Goal: Navigation & Orientation: Find specific page/section

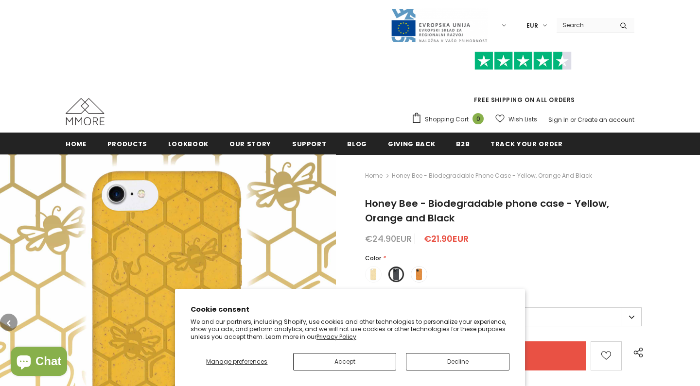
click at [418, 363] on button "Decline" at bounding box center [458, 362] width 104 height 18
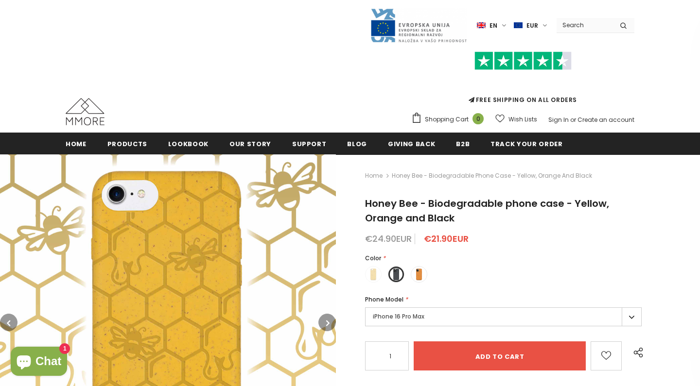
click at [508, 26] on label "en" at bounding box center [493, 25] width 32 height 15
click at [485, 66] on link "de" at bounding box center [484, 58] width 38 height 16
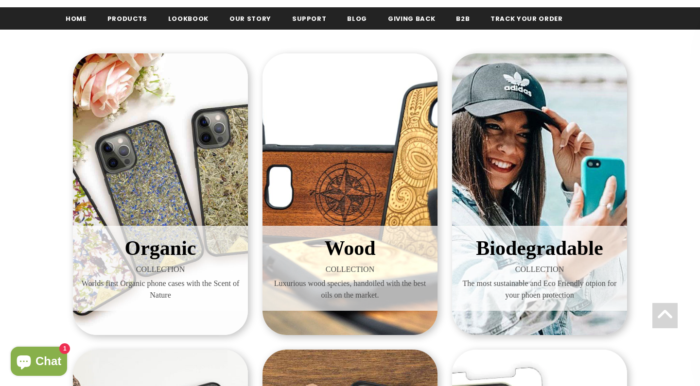
scroll to position [127, 0]
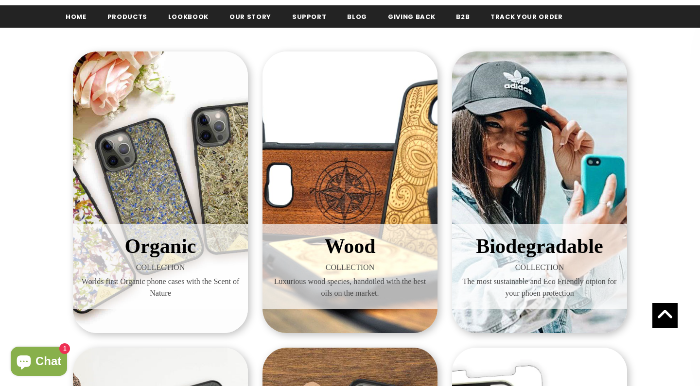
click at [177, 245] on span "Organic" at bounding box center [160, 246] width 71 height 22
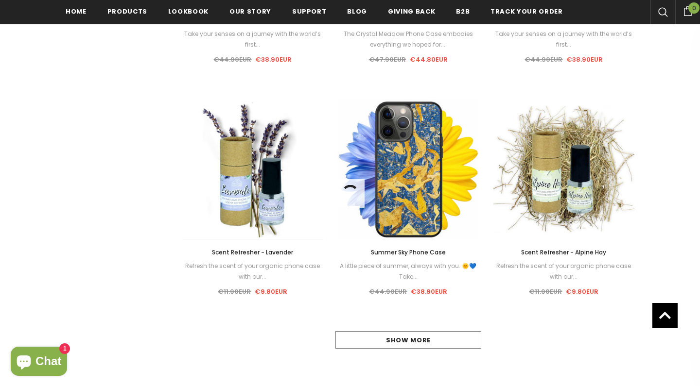
scroll to position [862, 0]
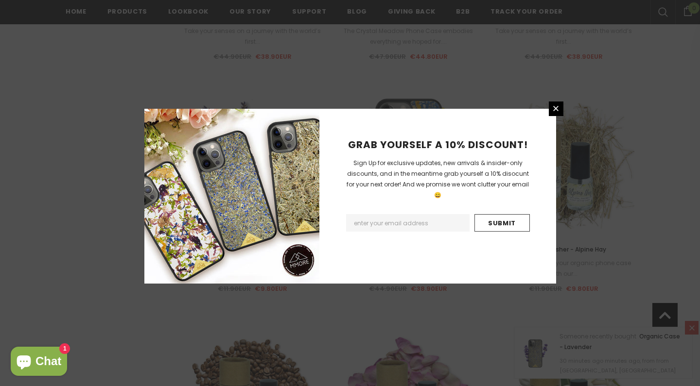
click at [546, 109] on div "GRAB YOURSELF A 10% DISCOUNT! Sign Up for exclusive updates, new arrivals & ins…" at bounding box center [437, 196] width 237 height 175
